Goal: Find specific page/section: Find specific page/section

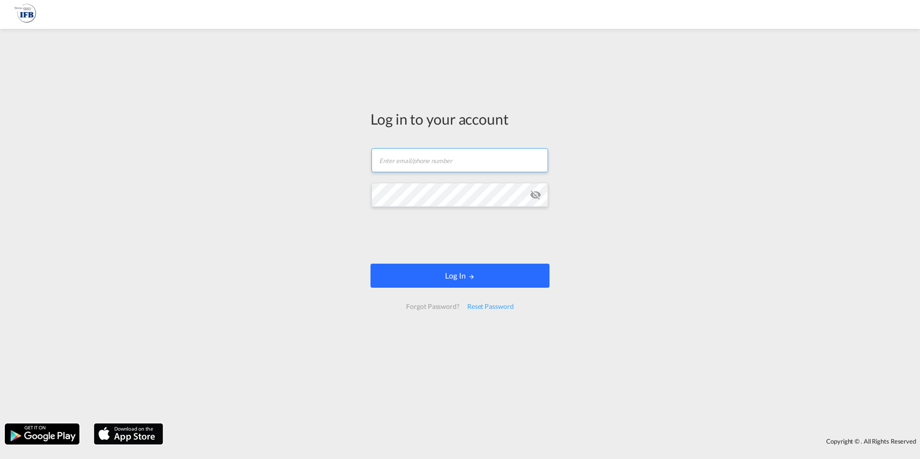
type input "[PERSON_NAME][EMAIL_ADDRESS][PERSON_NAME][DOMAIN_NAME]"
click at [498, 279] on button "Log In" at bounding box center [459, 276] width 179 height 24
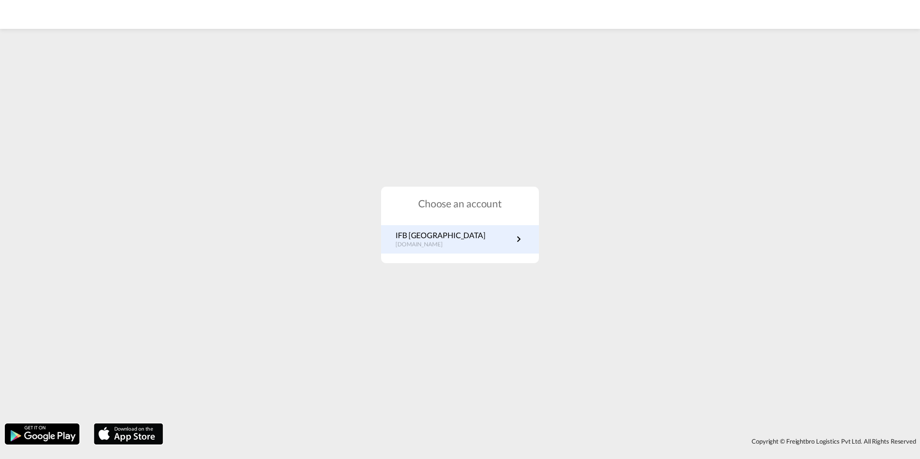
click at [473, 236] on link "IFB Germany [DOMAIN_NAME]" at bounding box center [460, 239] width 129 height 19
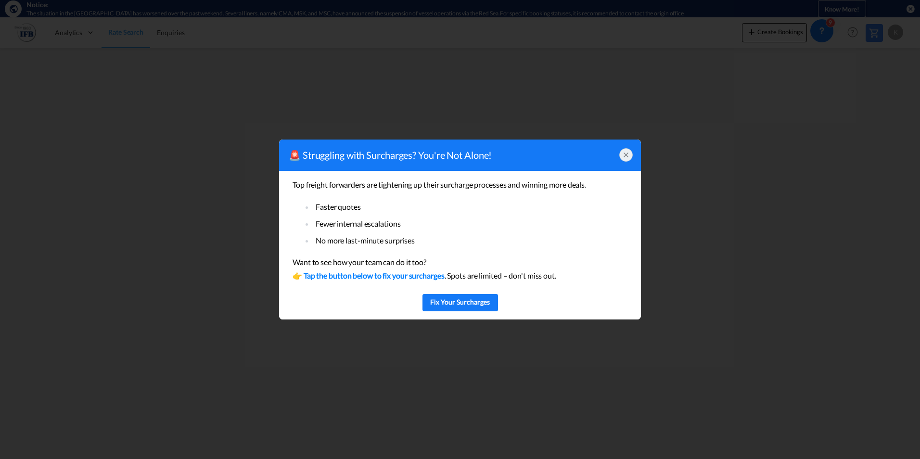
click at [627, 156] on icon at bounding box center [626, 155] width 8 height 8
